Goal: Information Seeking & Learning: Learn about a topic

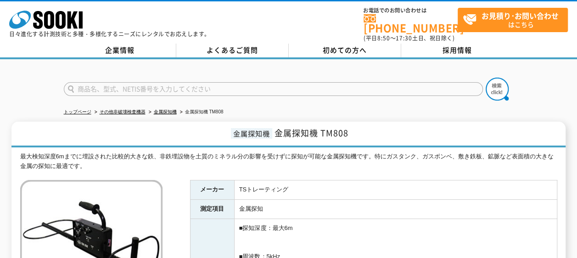
scroll to position [46, 0]
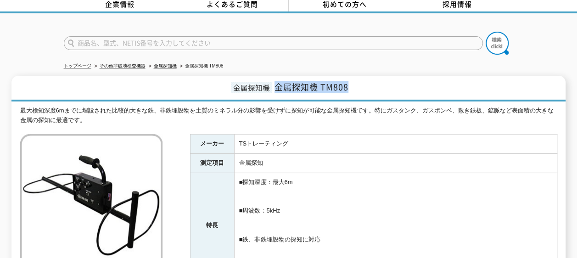
drag, startPoint x: 276, startPoint y: 81, endPoint x: 355, endPoint y: 80, distance: 79.4
click at [355, 80] on h1 "金属探知機 金属探知機 TM808" at bounding box center [288, 89] width 554 height 26
copy span "金属探知機 TM808"
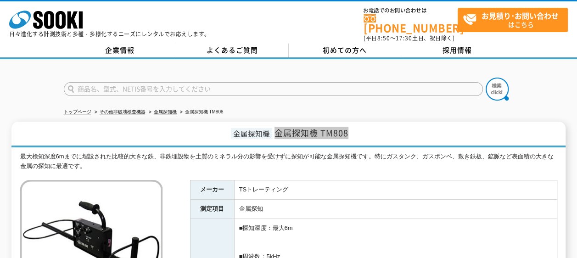
scroll to position [0, 0]
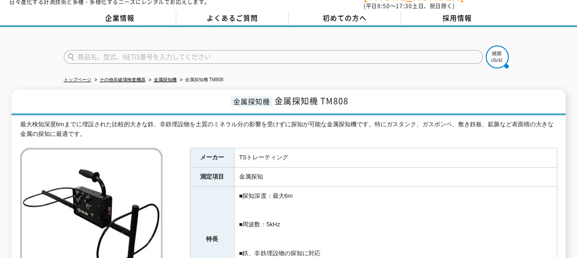
scroll to position [46, 0]
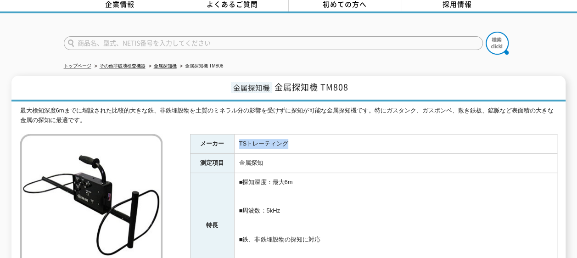
drag, startPoint x: 291, startPoint y: 137, endPoint x: 236, endPoint y: 137, distance: 55.0
click at [236, 137] on td "TSトレーティング" at bounding box center [395, 143] width 322 height 19
copy td "TSトレーティング"
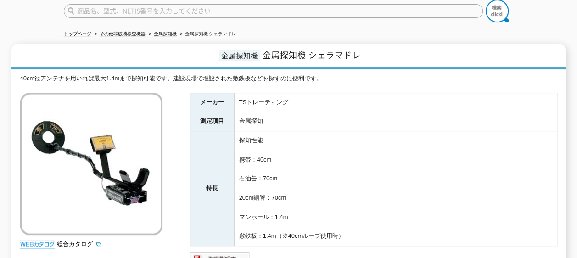
scroll to position [92, 0]
